Goal: Transaction & Acquisition: Purchase product/service

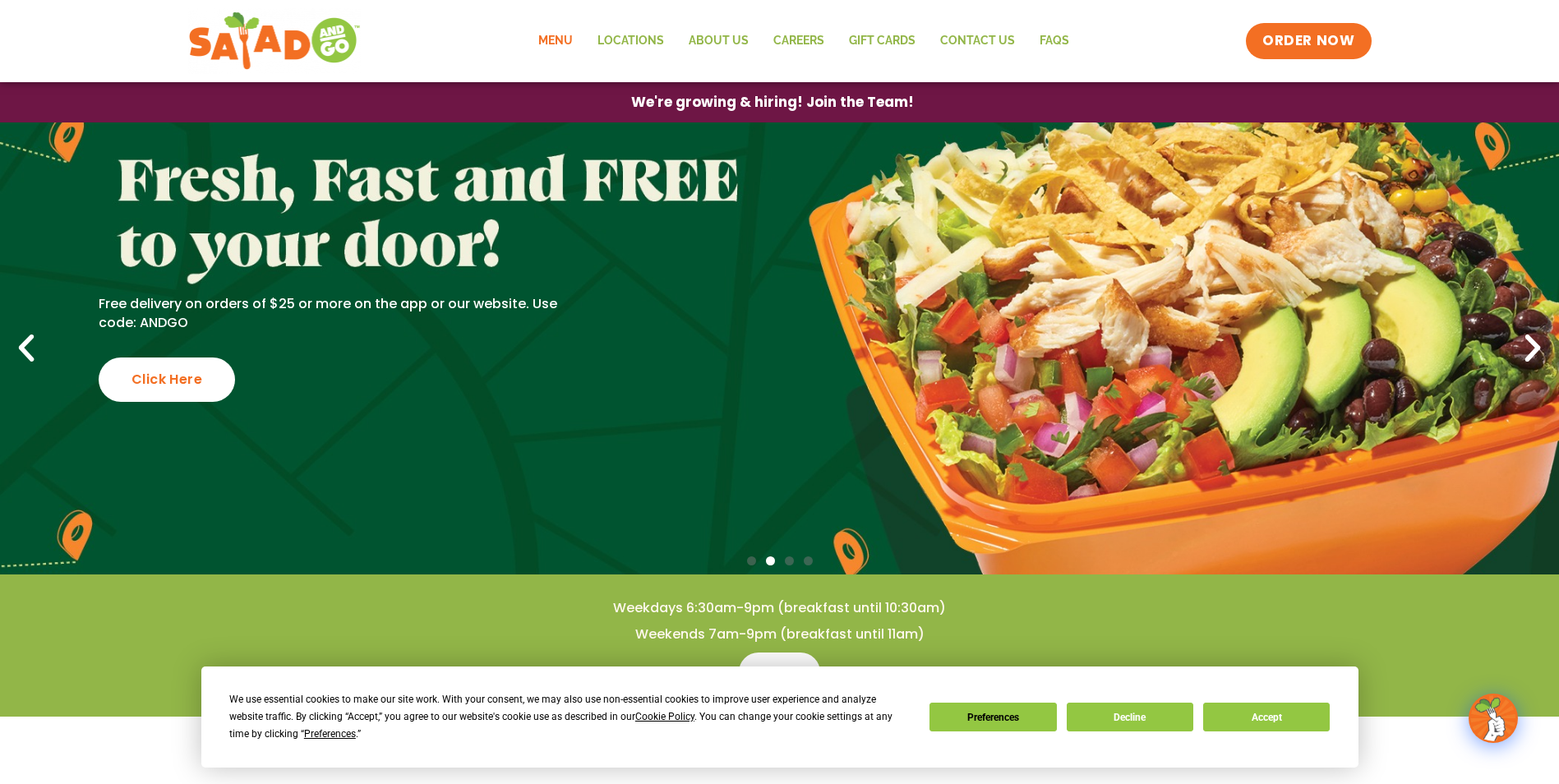
click at [570, 41] on link "Menu" at bounding box center [555, 42] width 59 height 38
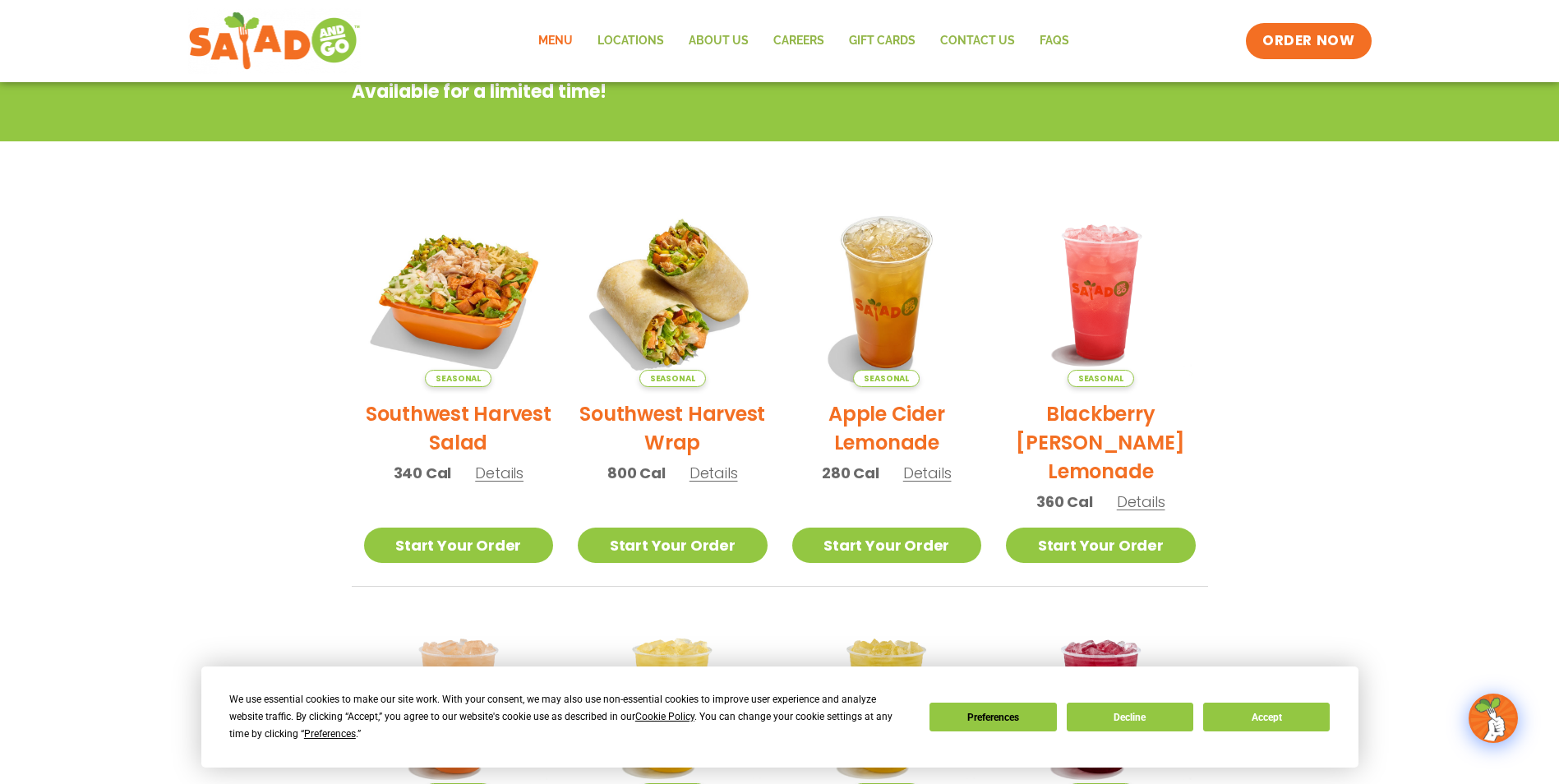
scroll to position [328, 0]
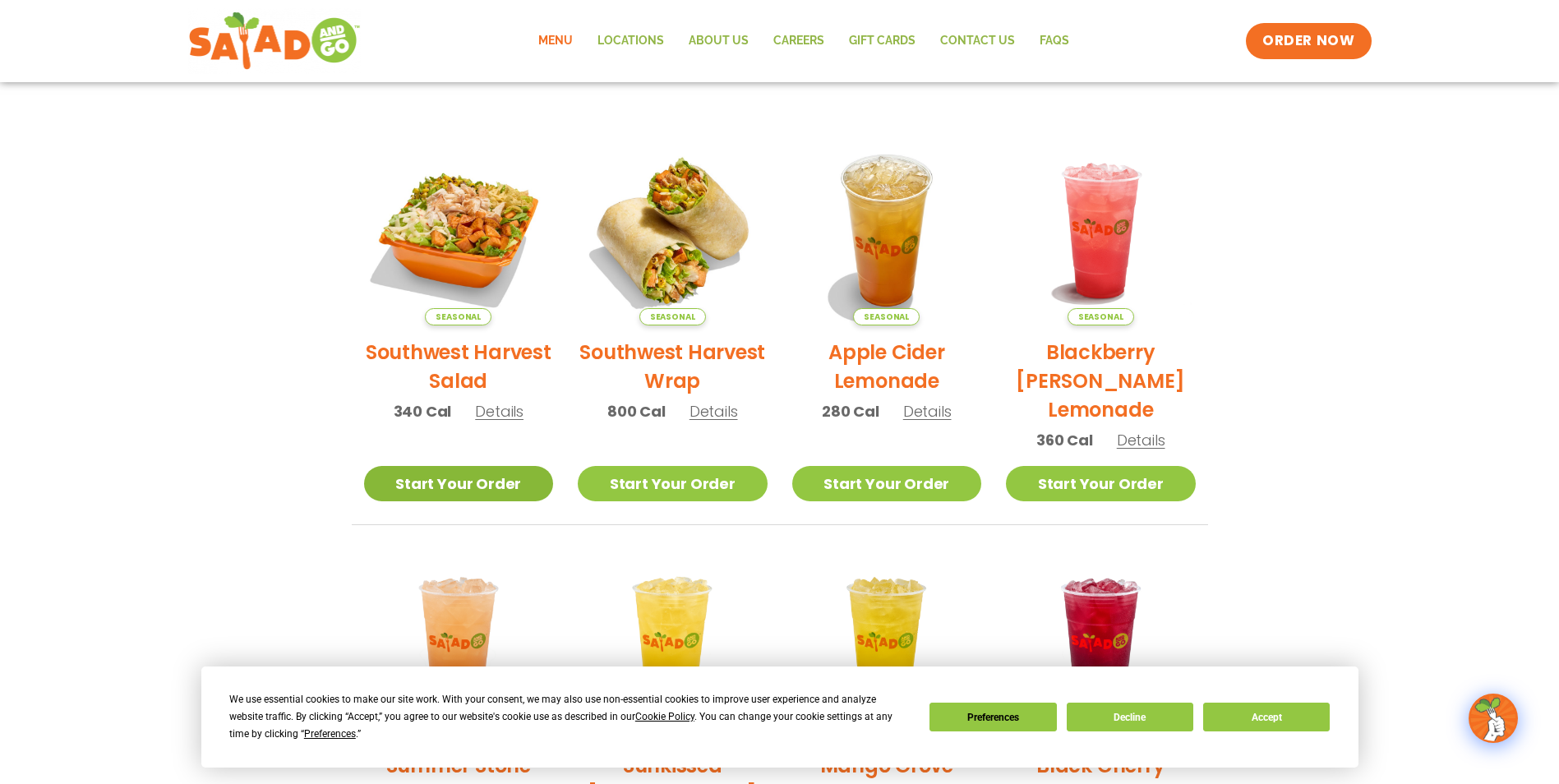
click at [499, 489] on link "Start Your Order" at bounding box center [459, 483] width 190 height 35
